Goal: Information Seeking & Learning: Learn about a topic

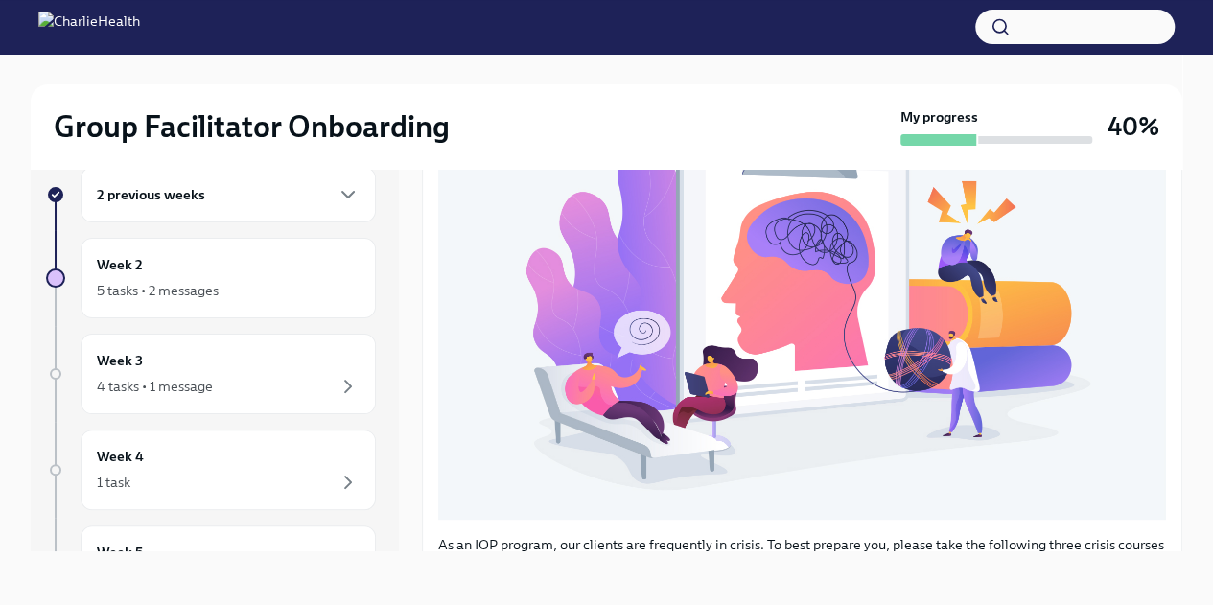
scroll to position [690, 0]
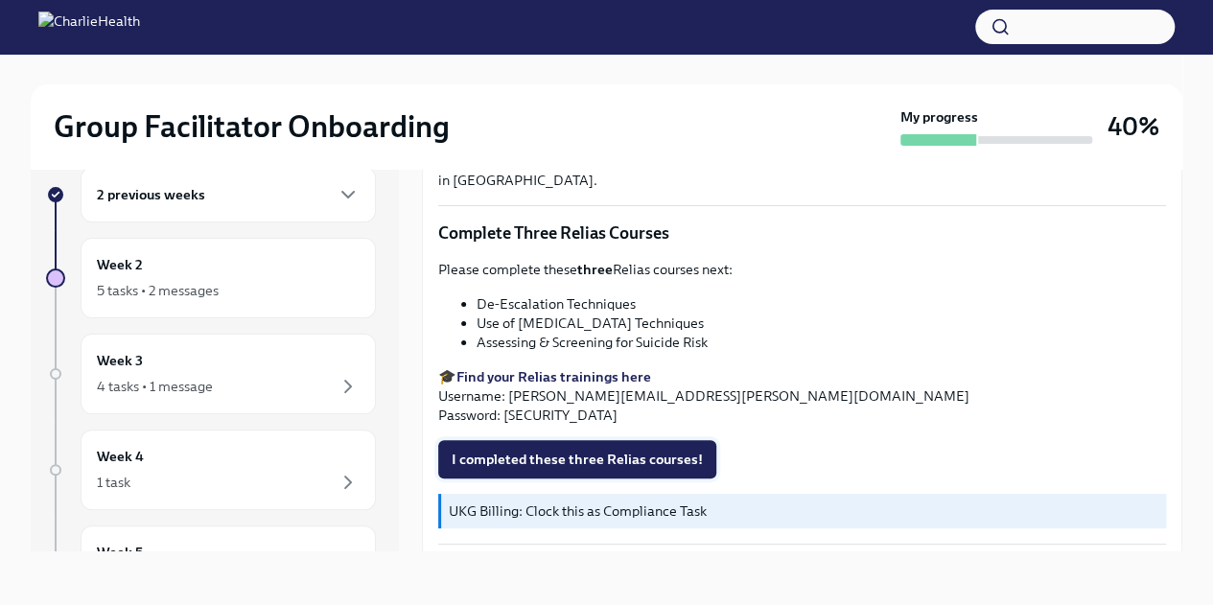
click at [641, 452] on span "I completed these three Relias courses!" at bounding box center [576, 459] width 251 height 19
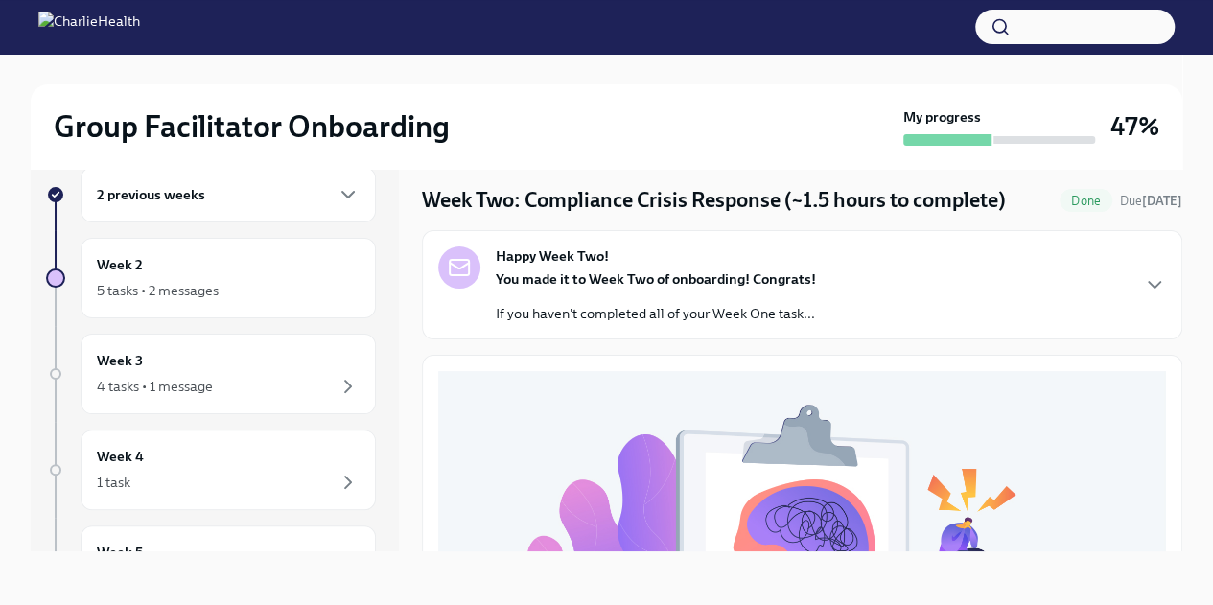
scroll to position [0, 0]
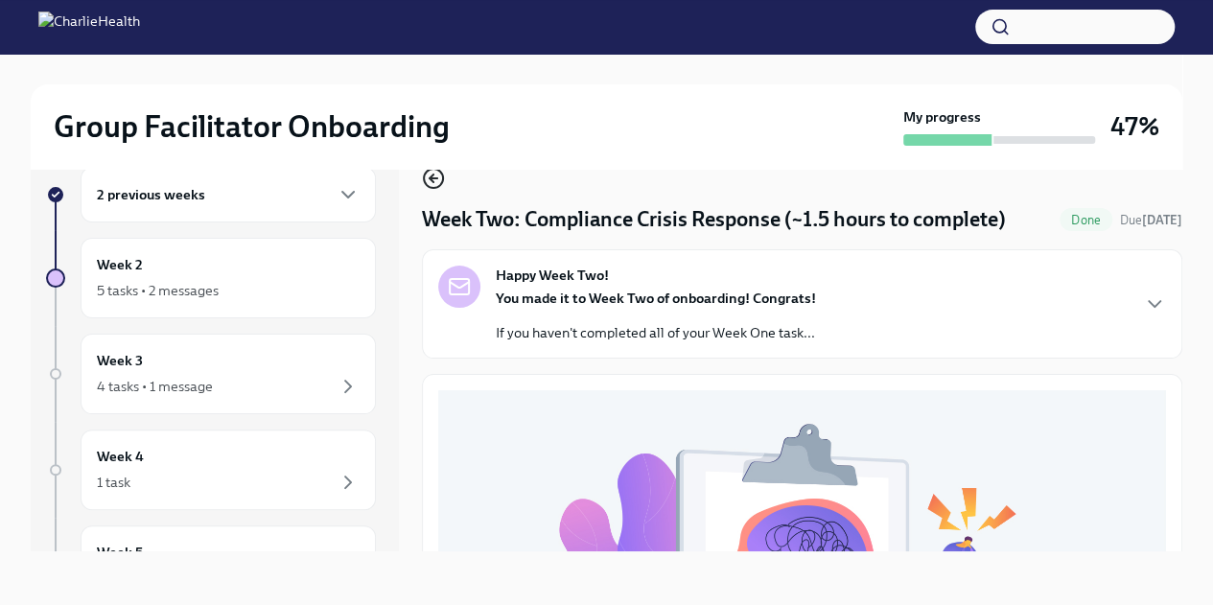
click at [435, 179] on icon "button" at bounding box center [433, 178] width 23 height 23
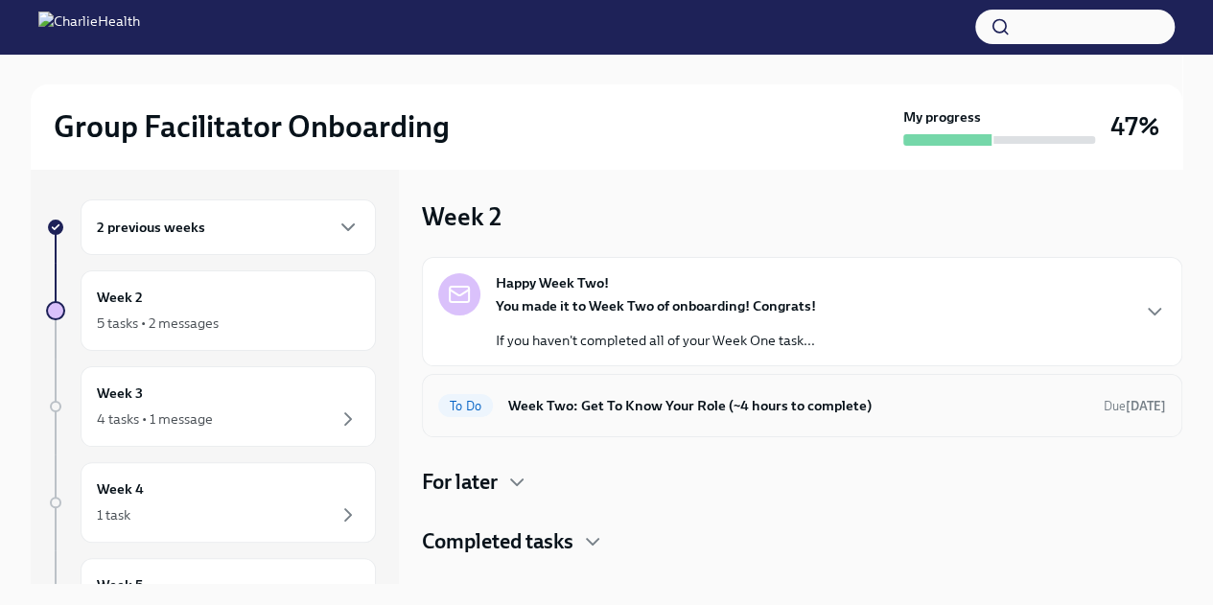
click at [732, 412] on h6 "Week Two: Get To Know Your Role (~4 hours to complete)" at bounding box center [798, 405] width 580 height 21
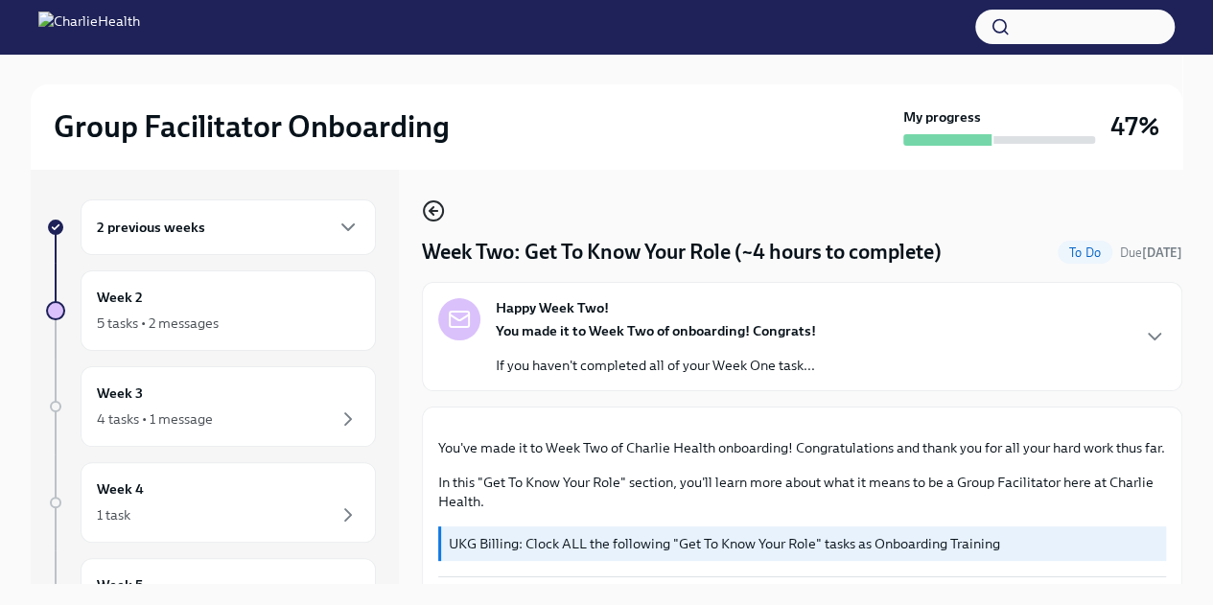
click at [433, 211] on icon "button" at bounding box center [433, 211] width 8 height 0
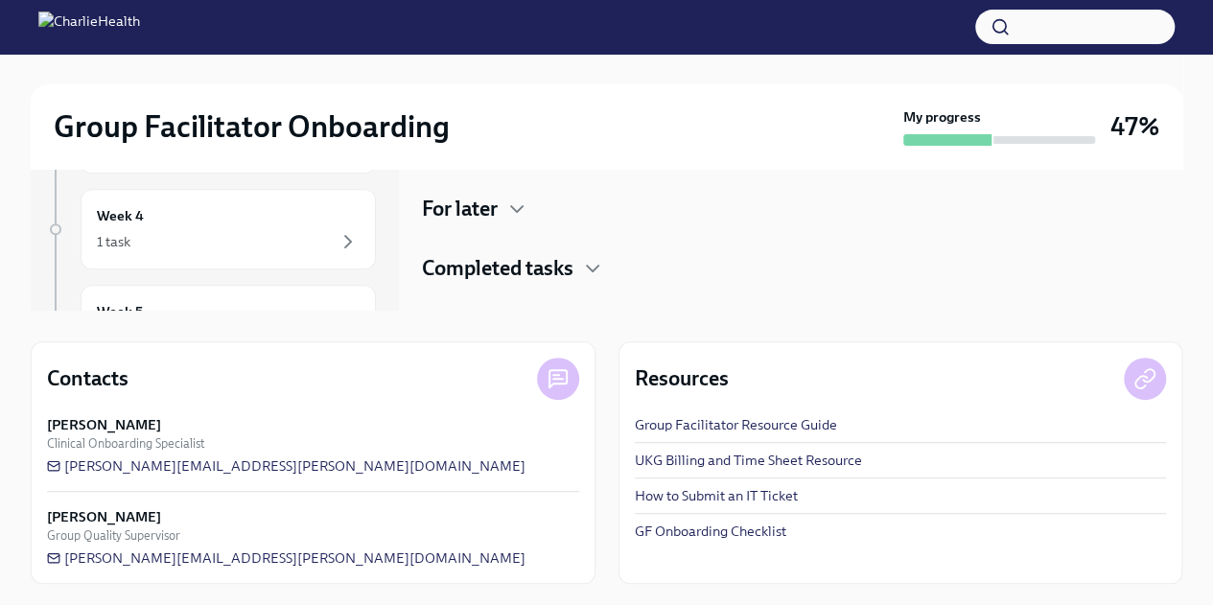
scroll to position [274, 0]
click at [555, 270] on h4 "Completed tasks" at bounding box center [497, 267] width 151 height 29
click at [589, 267] on icon "button" at bounding box center [592, 267] width 23 height 23
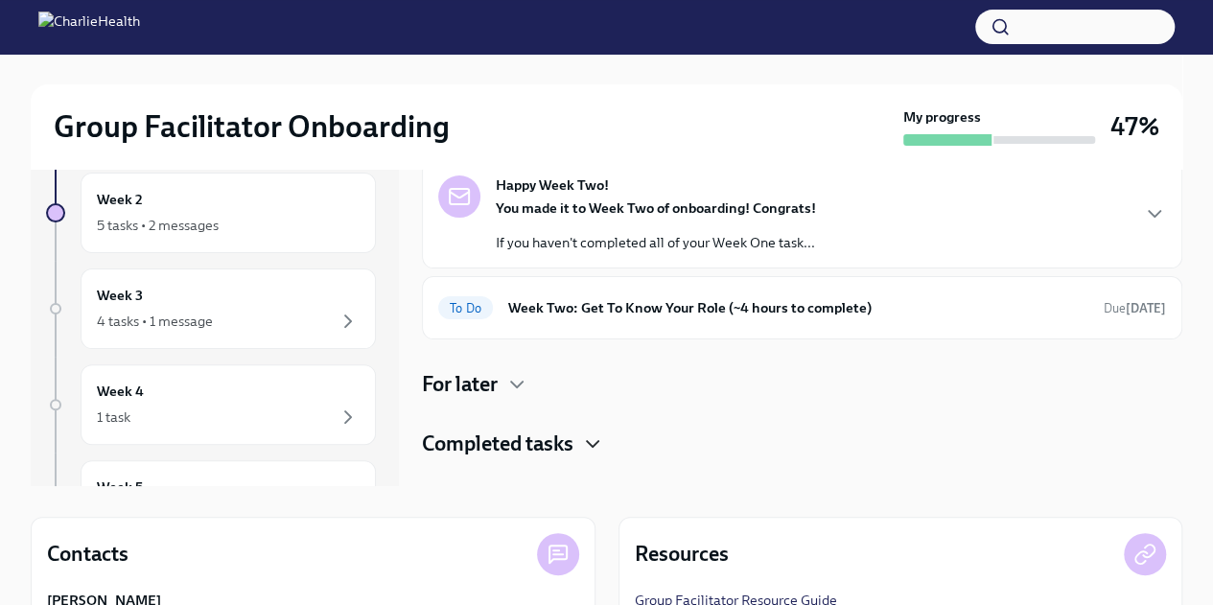
scroll to position [192, 0]
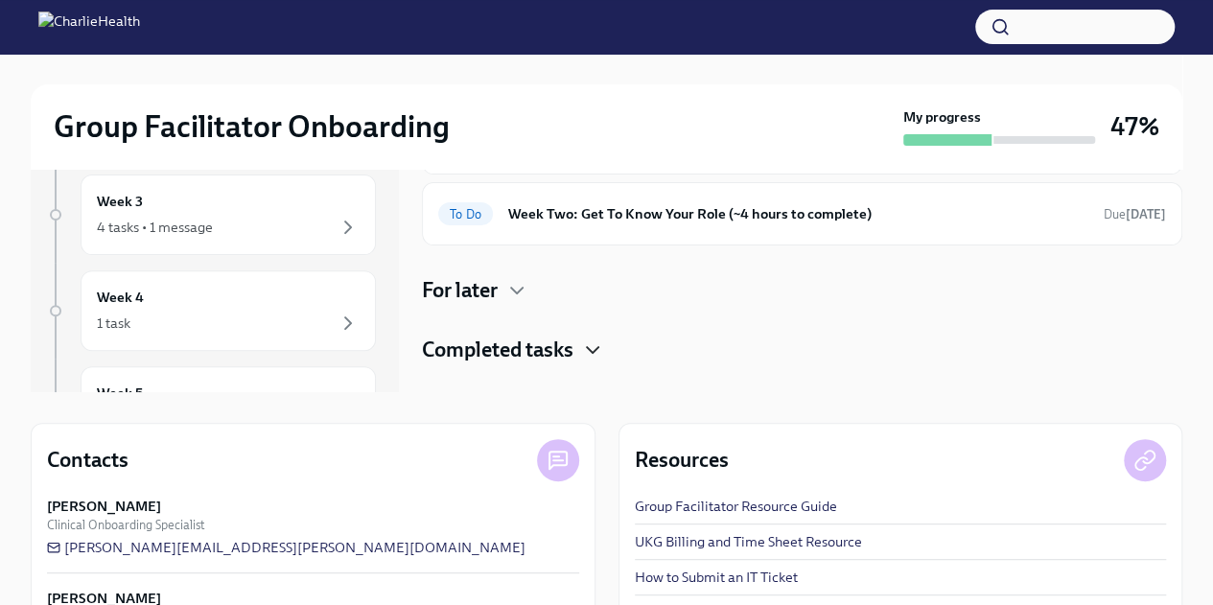
click at [489, 304] on div "Happy Week Two! You made it to Week Two of onboarding! Congrats! If you haven't…" at bounding box center [802, 214] width 760 height 299
click at [521, 291] on icon "button" at bounding box center [516, 290] width 23 height 23
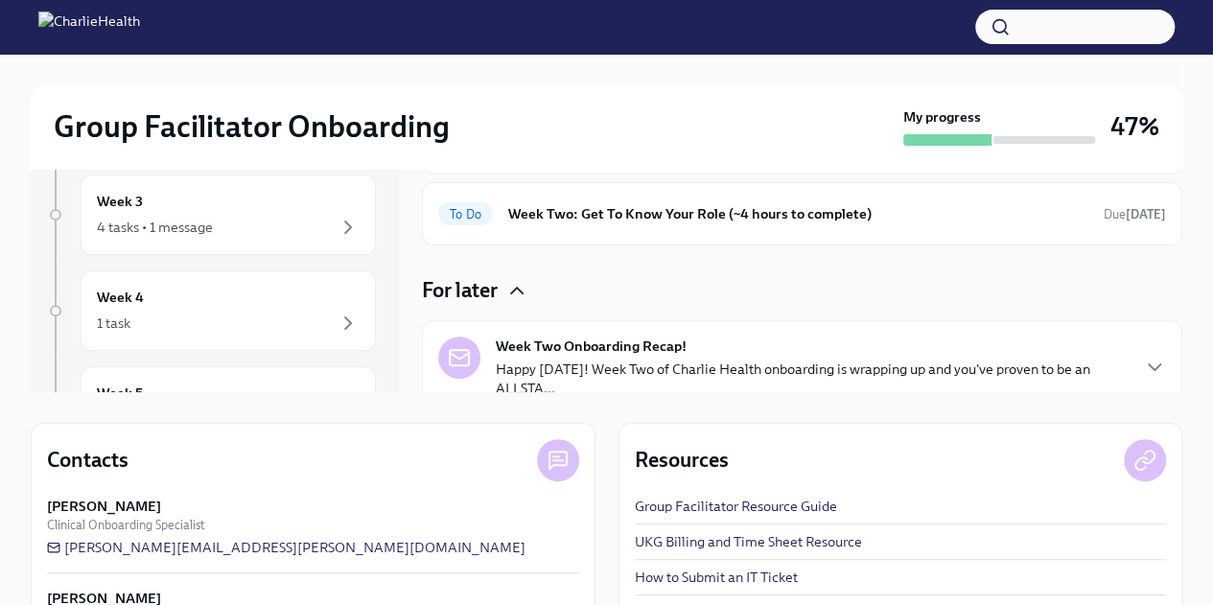
scroll to position [79, 0]
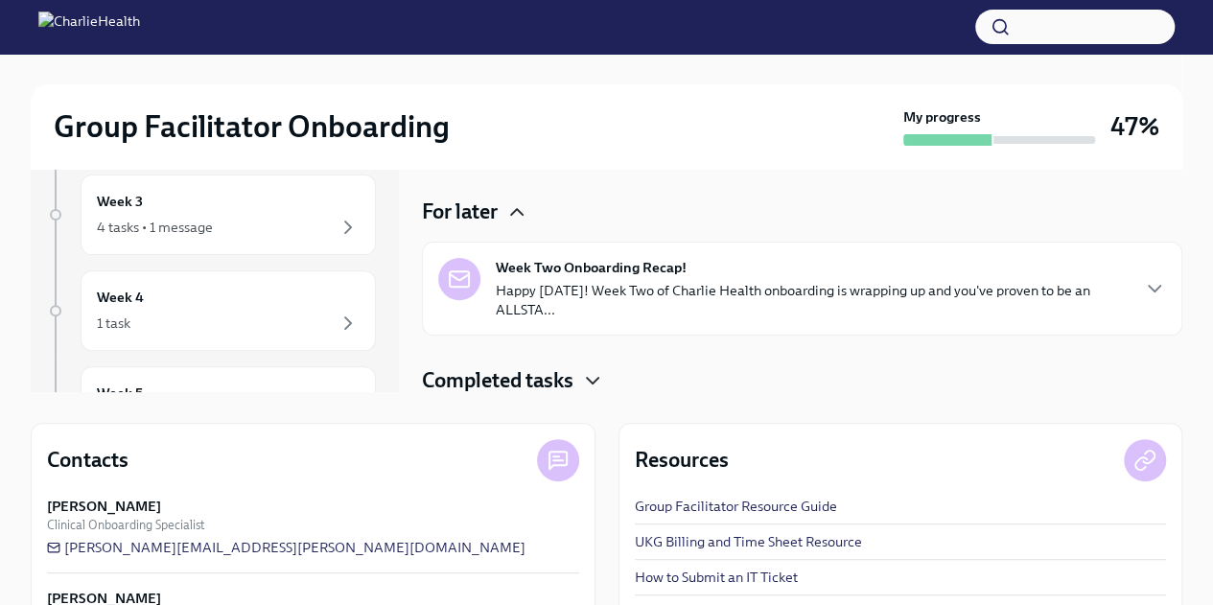
click at [598, 373] on icon "button" at bounding box center [592, 380] width 23 height 23
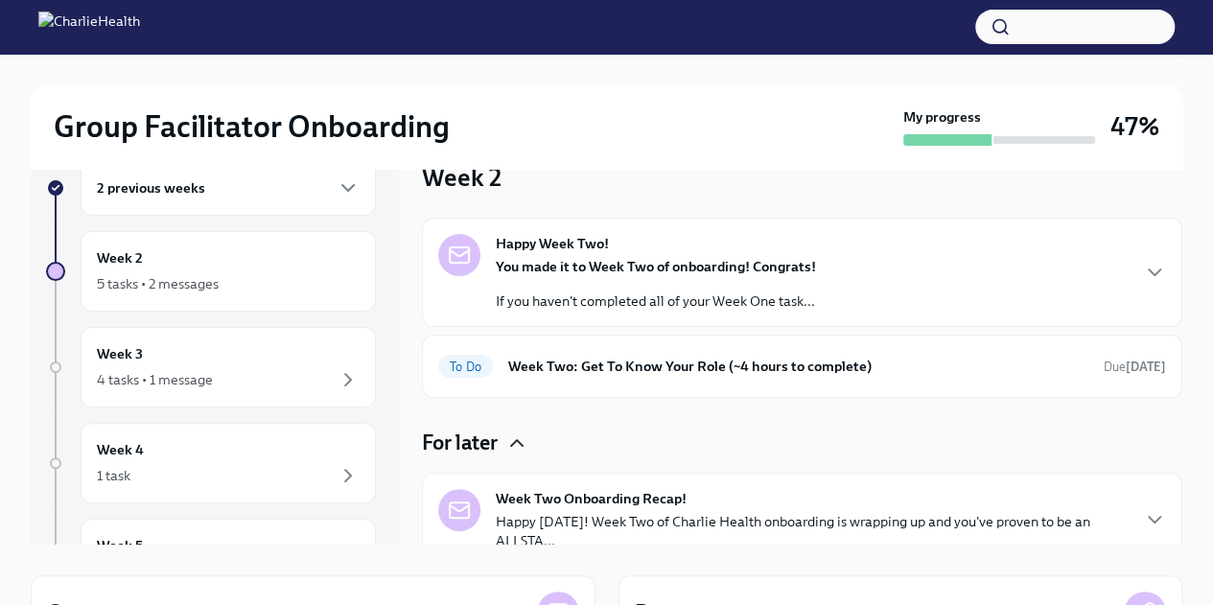
scroll to position [0, 0]
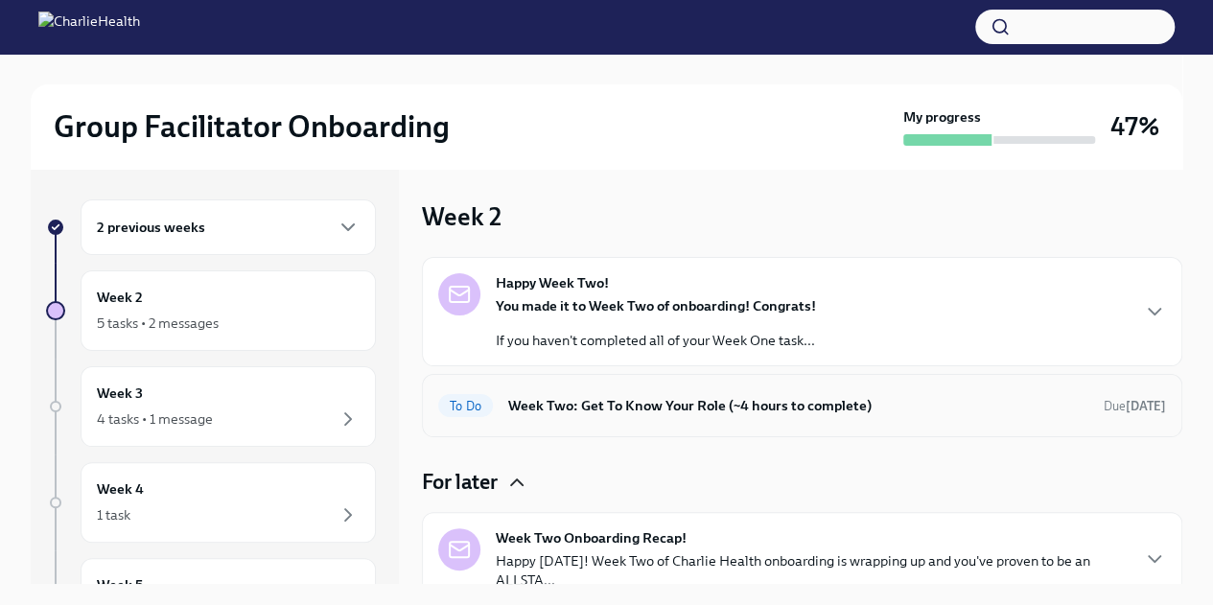
click at [730, 405] on h6 "Week Two: Get To Know Your Role (~4 hours to complete)" at bounding box center [798, 405] width 580 height 21
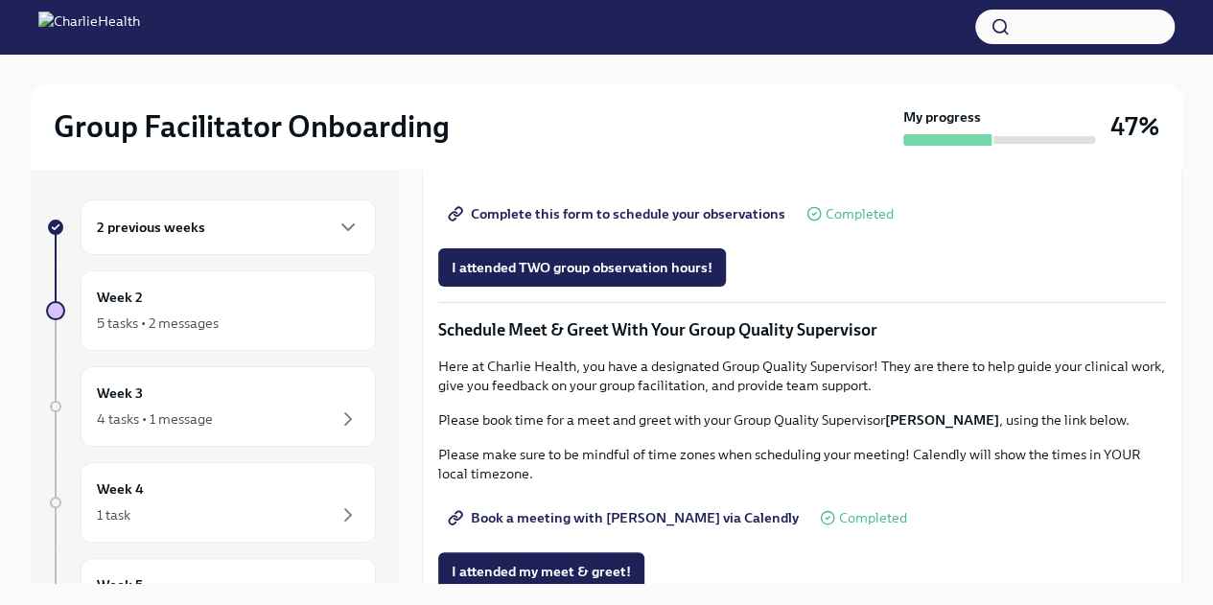
scroll to position [1246, 0]
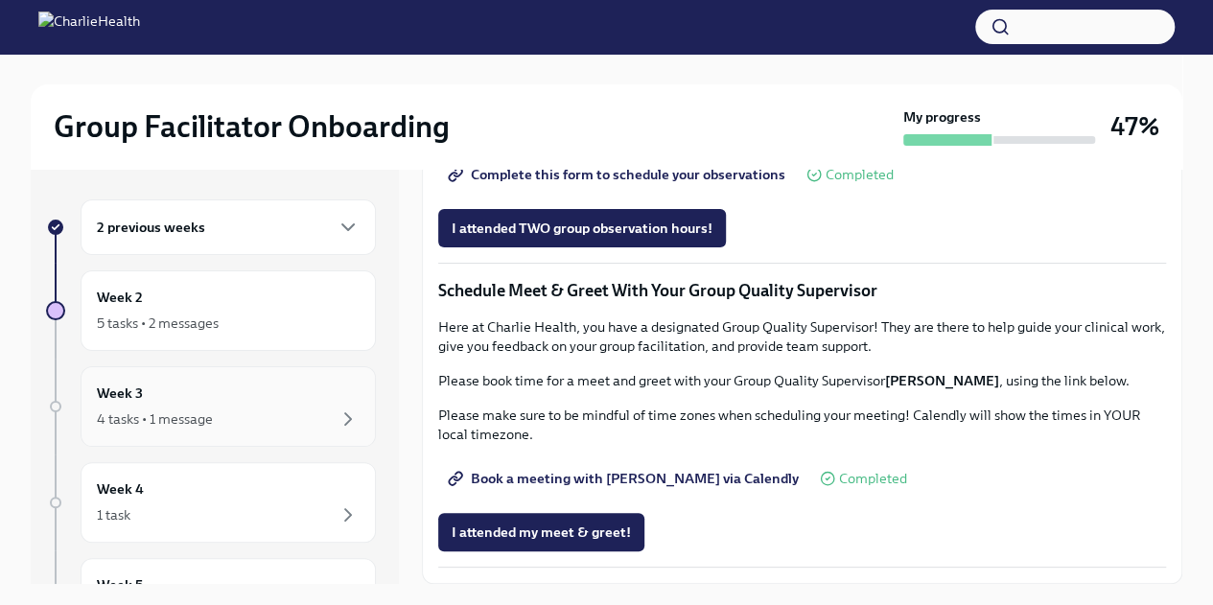
click at [255, 396] on div "Week 3 4 tasks • 1 message" at bounding box center [228, 406] width 263 height 48
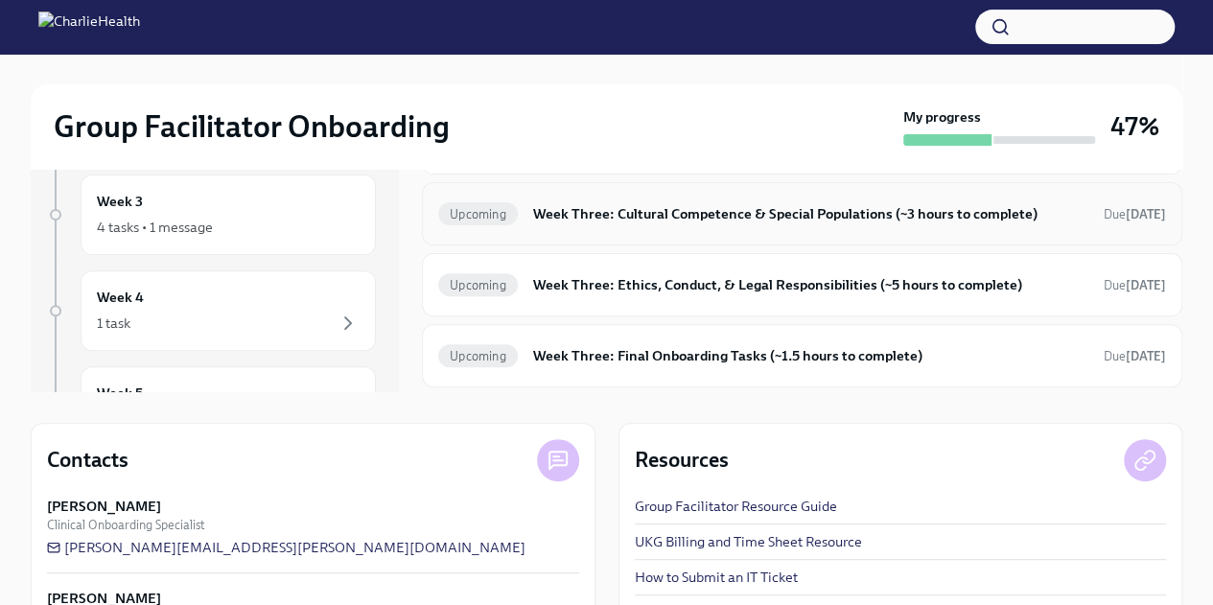
click at [679, 212] on h6 "Week Three: Cultural Competence & Special Populations (~3 hours to complete)" at bounding box center [810, 213] width 555 height 21
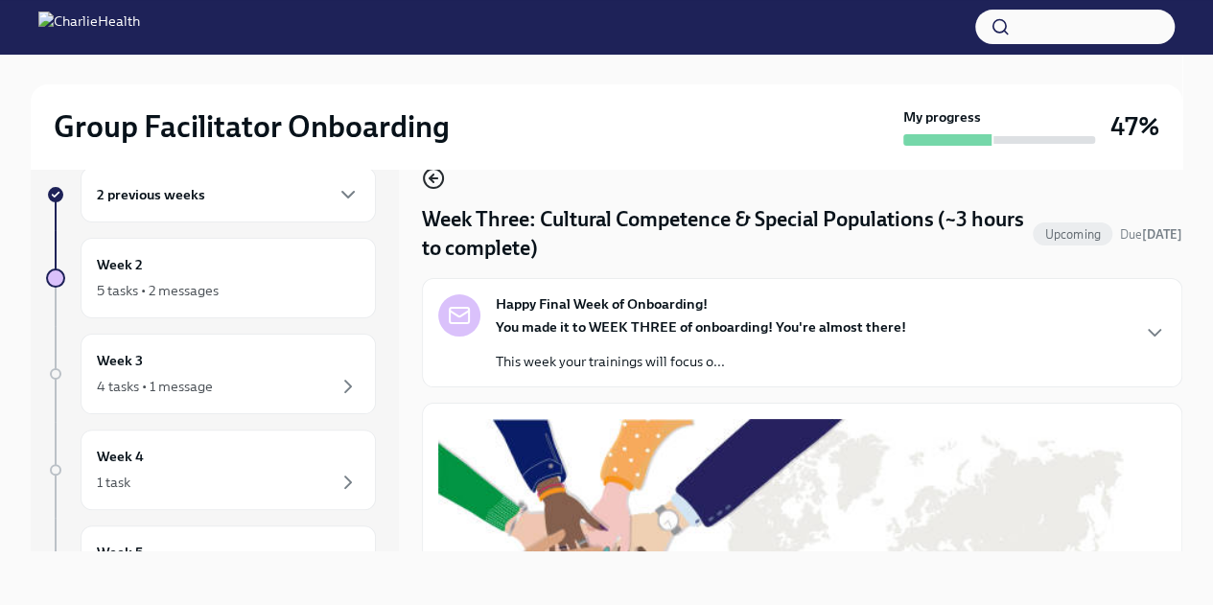
click at [435, 179] on icon "button" at bounding box center [433, 178] width 23 height 23
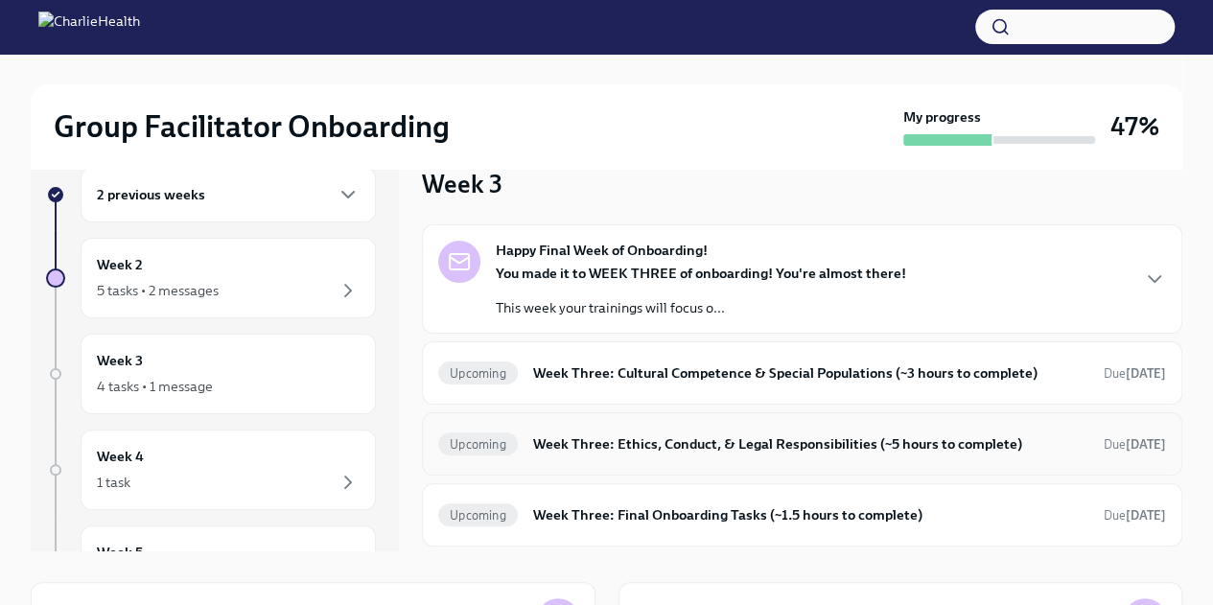
click at [712, 446] on h6 "Week Three: Ethics, Conduct, & Legal Responsibilities (~5 hours to complete)" at bounding box center [810, 443] width 555 height 21
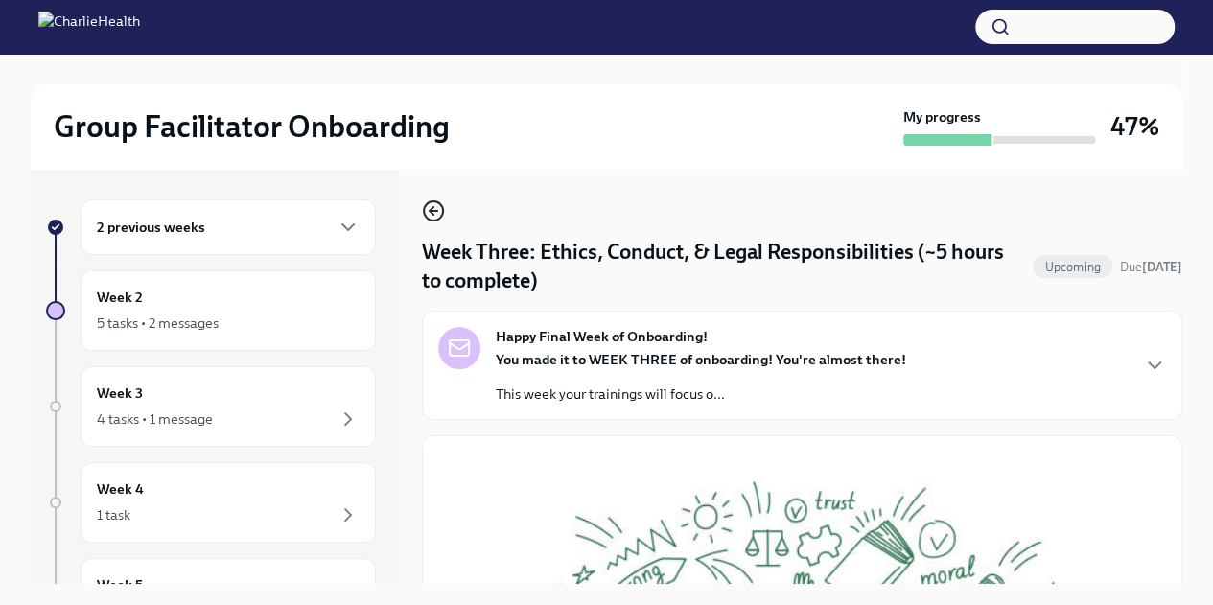
click at [433, 211] on icon "button" at bounding box center [433, 211] width 8 height 0
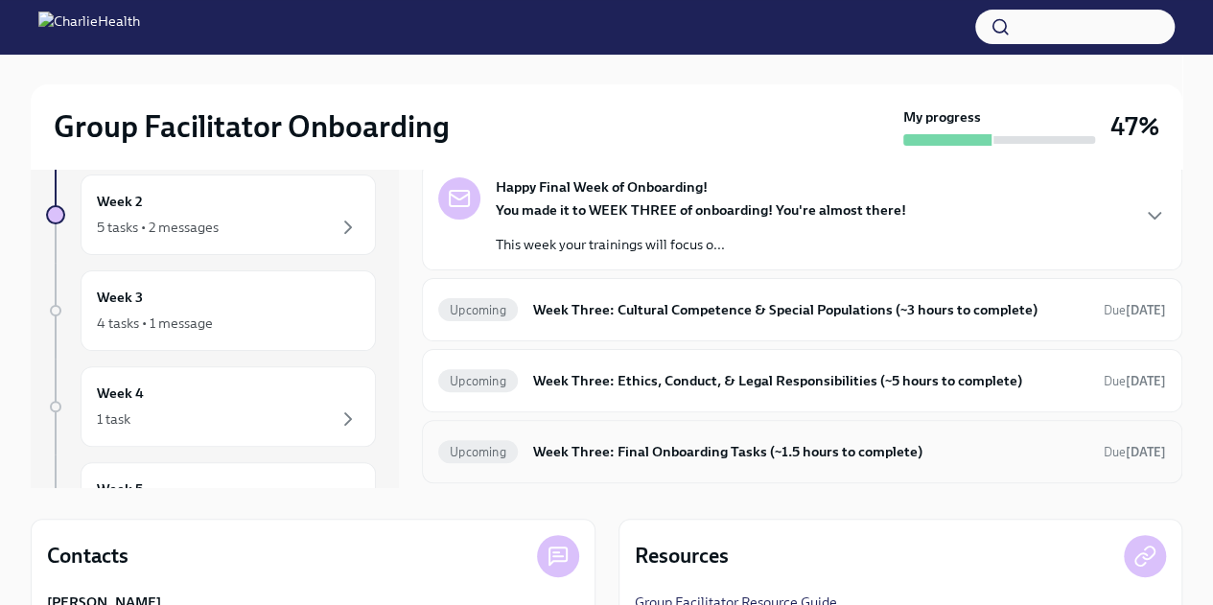
click at [672, 455] on h6 "Week Three: Final Onboarding Tasks (~1.5 hours to complete)" at bounding box center [810, 451] width 555 height 21
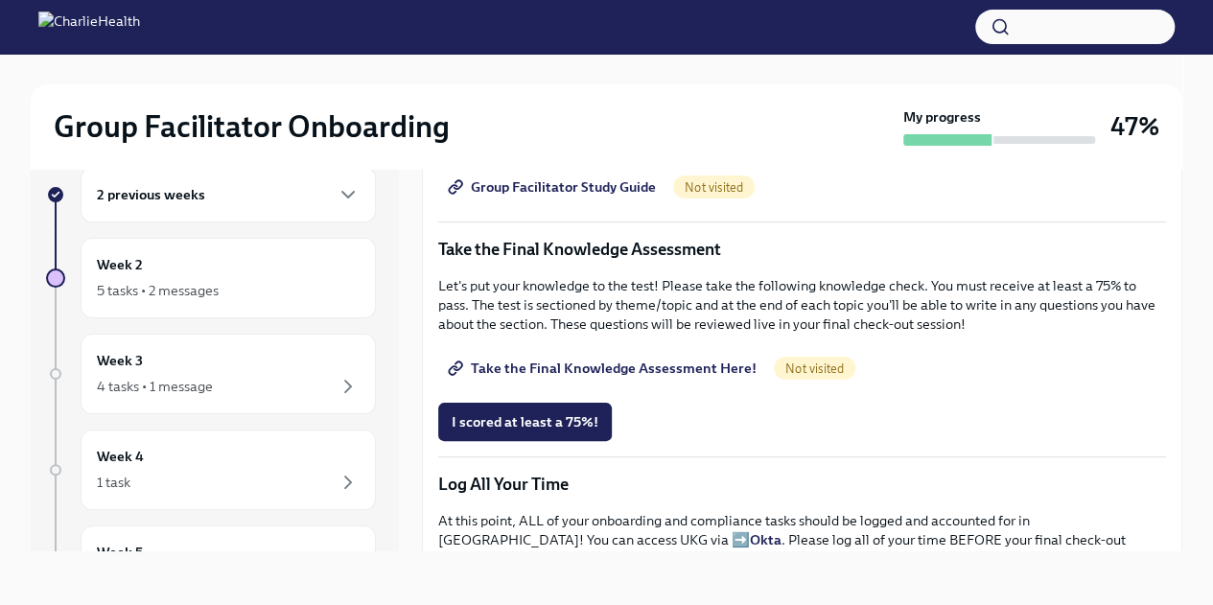
scroll to position [939, 0]
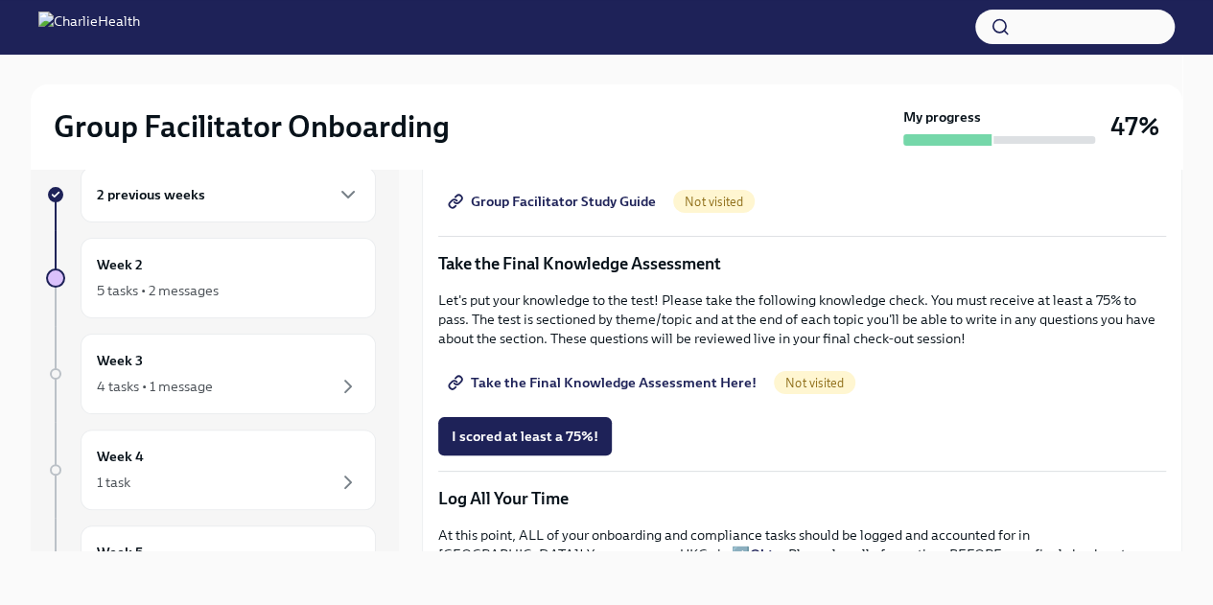
click at [653, 373] on span "Take the Final Knowledge Assessment Here!" at bounding box center [603, 382] width 305 height 19
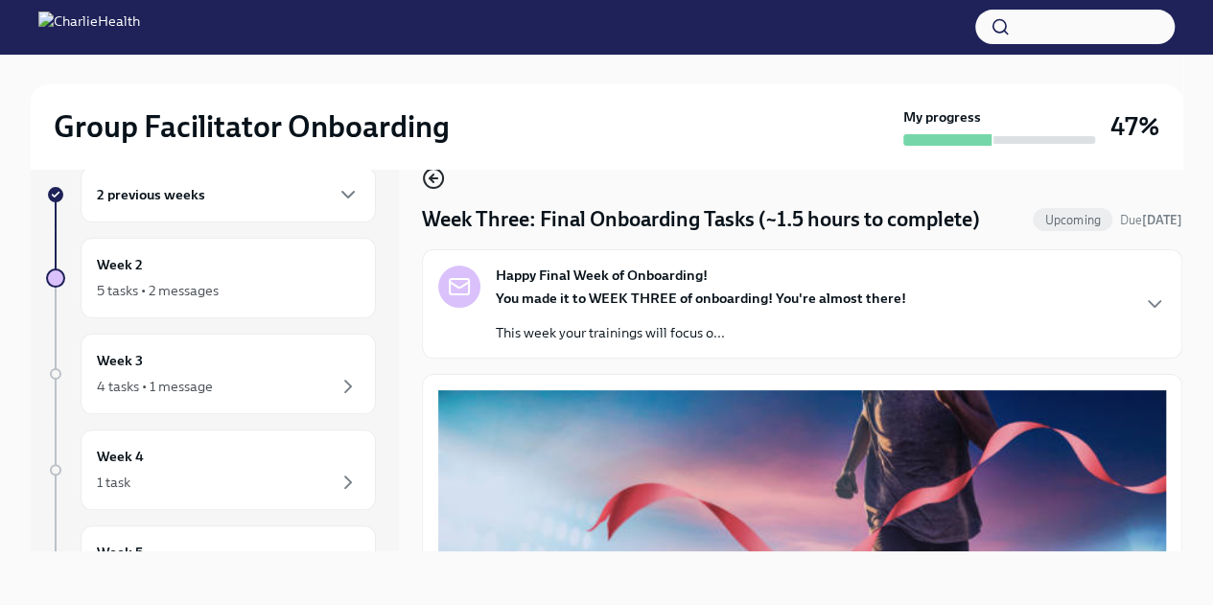
click at [428, 177] on icon "button" at bounding box center [433, 178] width 23 height 23
